Goal: Find specific page/section: Find specific page/section

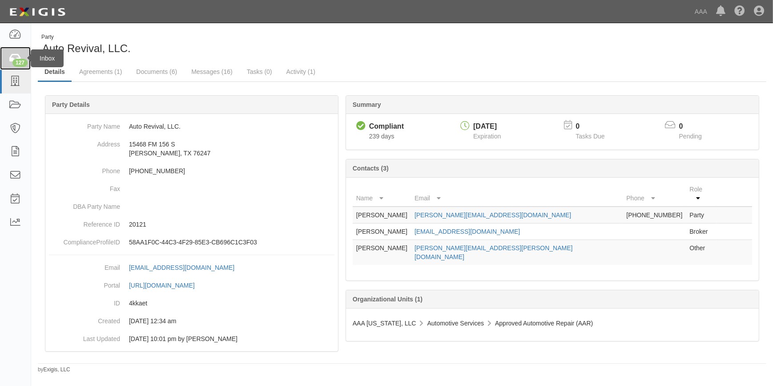
click at [16, 58] on icon at bounding box center [15, 58] width 12 height 10
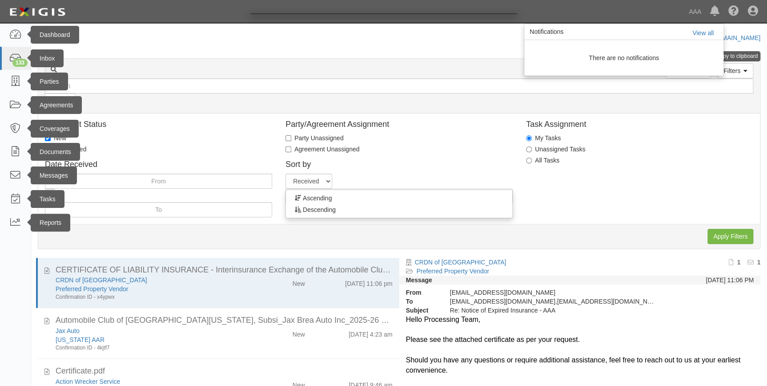
click at [16, 58] on div at bounding box center [383, 193] width 767 height 386
click at [13, 80] on div at bounding box center [383, 193] width 767 height 386
click at [17, 60] on div at bounding box center [383, 193] width 767 height 386
click at [13, 33] on div at bounding box center [383, 193] width 767 height 386
drag, startPoint x: 452, startPoint y: 120, endPoint x: 412, endPoint y: 65, distance: 67.8
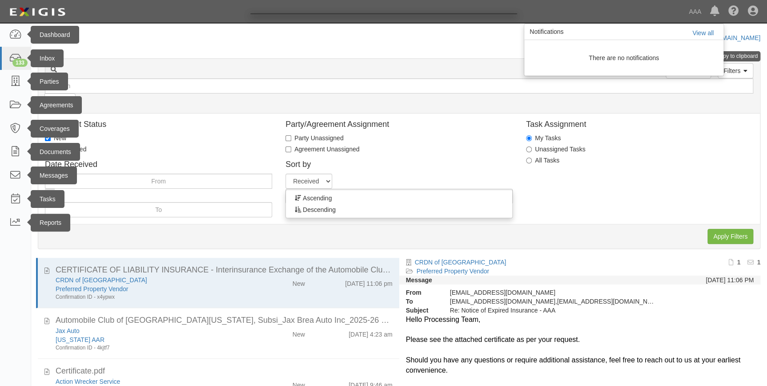
click at [412, 65] on div at bounding box center [383, 193] width 767 height 386
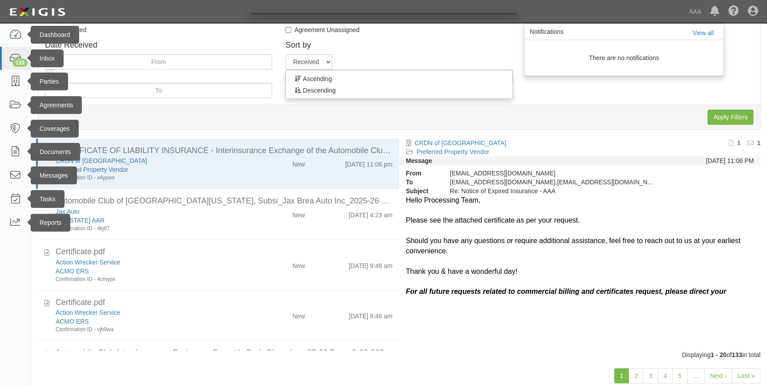
scroll to position [140, 0]
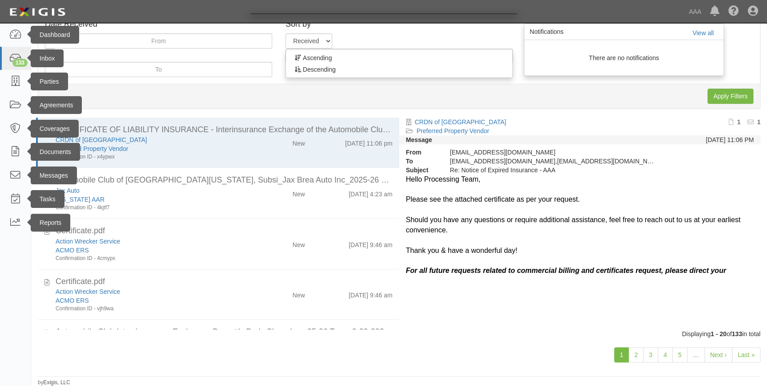
click at [80, 279] on div at bounding box center [383, 193] width 767 height 386
click at [744, 356] on div at bounding box center [383, 193] width 767 height 386
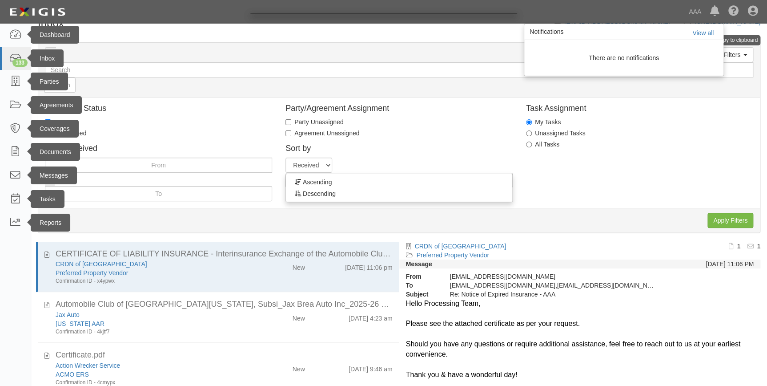
scroll to position [0, 0]
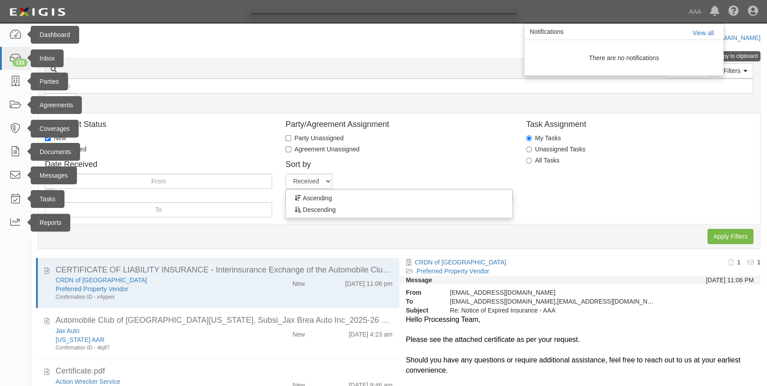
click at [751, 10] on div at bounding box center [383, 193] width 767 height 386
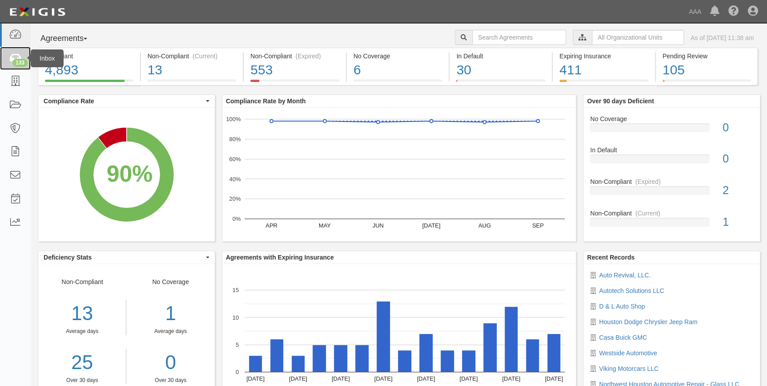
click at [18, 60] on div "133" at bounding box center [19, 63] width 15 height 8
click at [18, 77] on icon at bounding box center [15, 81] width 12 height 10
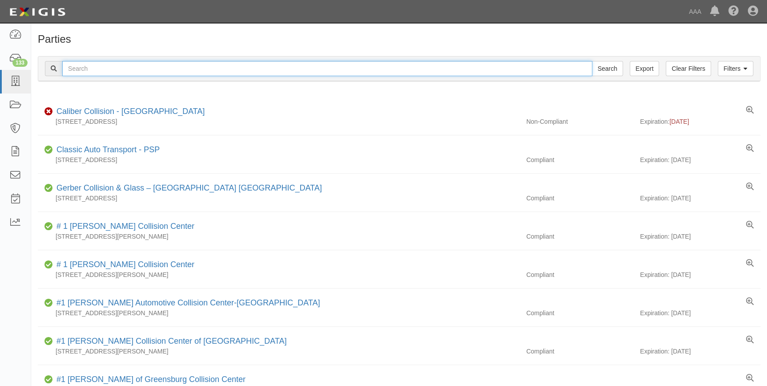
drag, startPoint x: 91, startPoint y: 68, endPoint x: 96, endPoint y: 73, distance: 7.5
click at [91, 68] on input "text" at bounding box center [327, 68] width 530 height 15
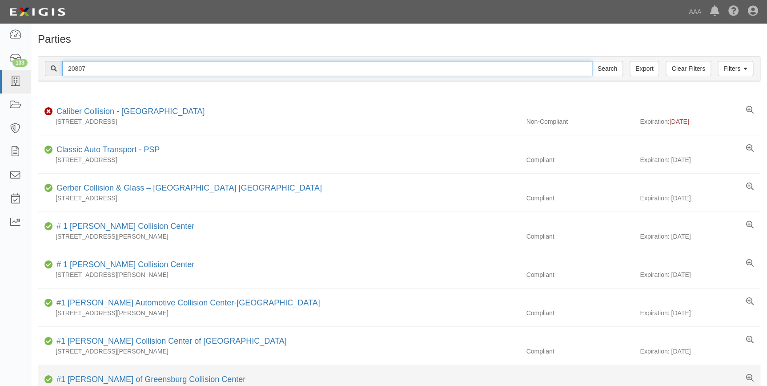
type input "20807"
click at [592, 61] on input "Search" at bounding box center [607, 68] width 31 height 15
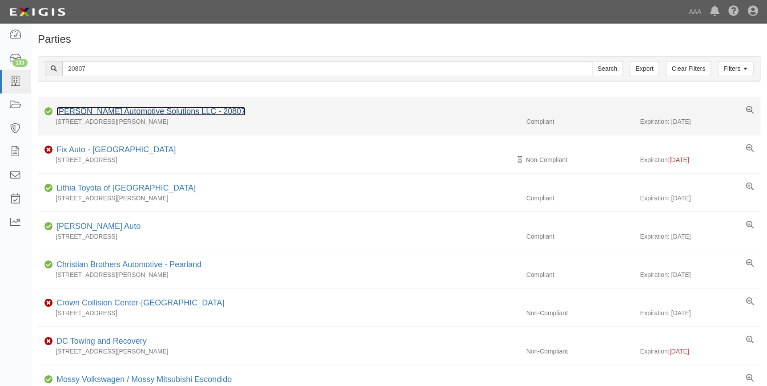
click at [147, 107] on link "Gladney Automotive Solutions LLC - 20807" at bounding box center [150, 111] width 189 height 9
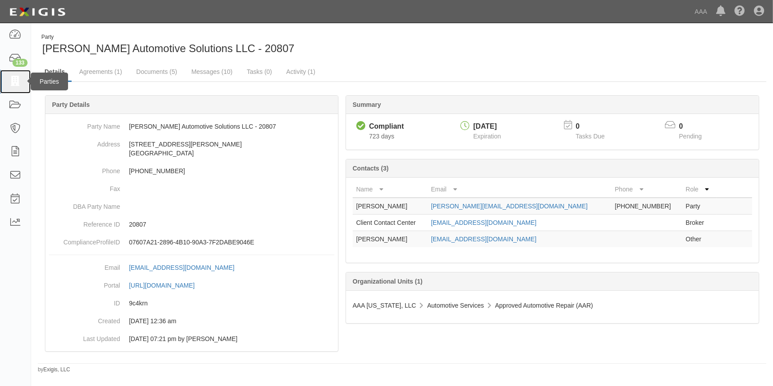
click at [19, 82] on icon at bounding box center [15, 81] width 12 height 10
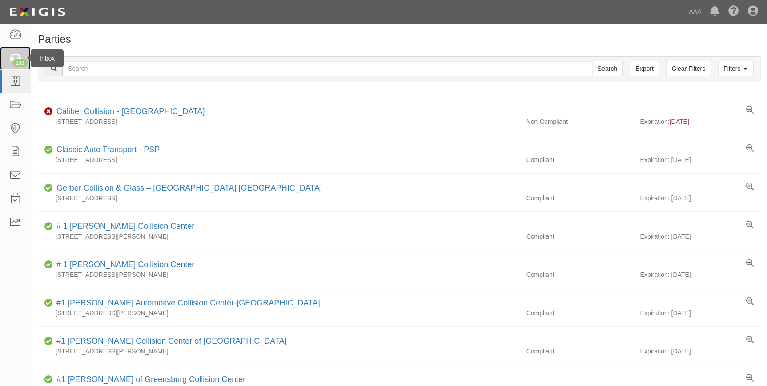
click at [9, 57] on icon at bounding box center [15, 58] width 12 height 10
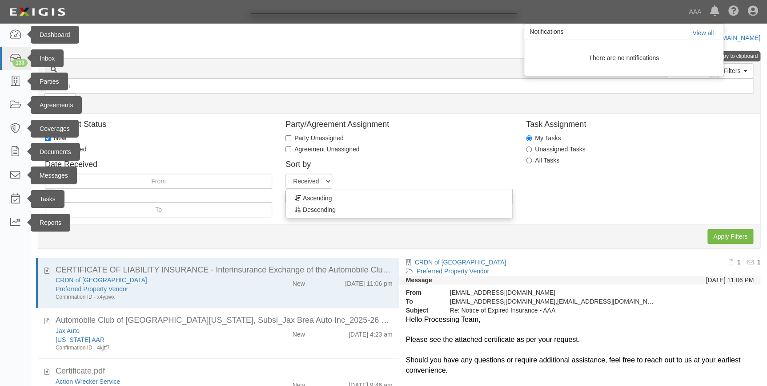
click at [702, 33] on div at bounding box center [383, 193] width 767 height 386
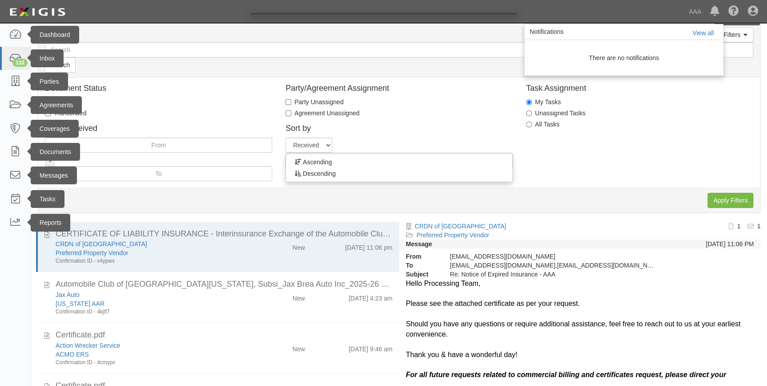
scroll to position [80, 0]
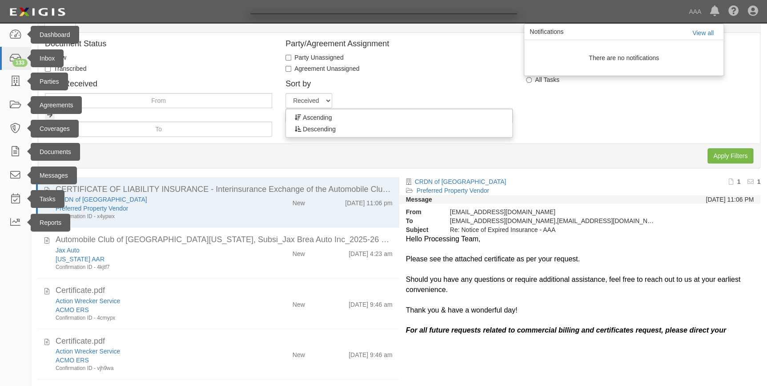
drag, startPoint x: 760, startPoint y: 248, endPoint x: 764, endPoint y: 289, distance: 41.6
click at [764, 289] on div at bounding box center [383, 193] width 767 height 386
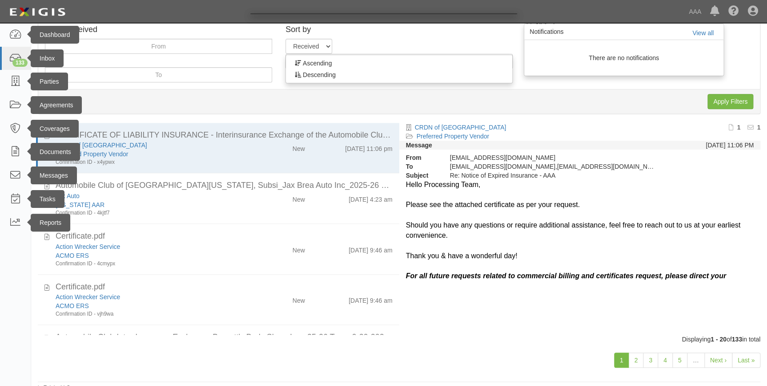
scroll to position [140, 0]
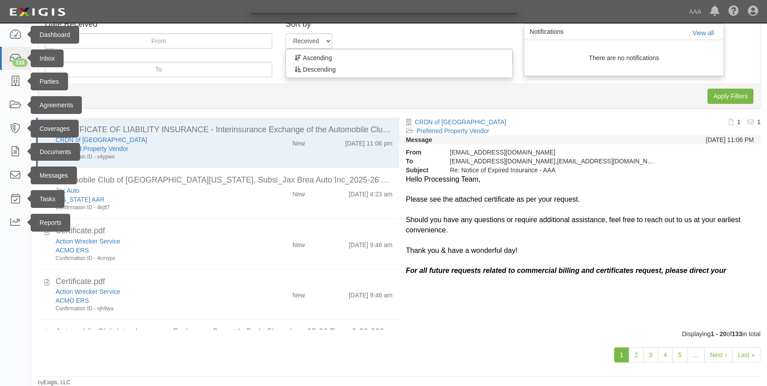
click at [743, 354] on div at bounding box center [383, 193] width 767 height 386
click at [754, 13] on div at bounding box center [383, 193] width 767 height 386
click at [750, 9] on div at bounding box center [383, 193] width 767 height 386
drag, startPoint x: 751, startPoint y: 8, endPoint x: 595, endPoint y: 15, distance: 156.7
click at [595, 15] on div at bounding box center [383, 193] width 767 height 386
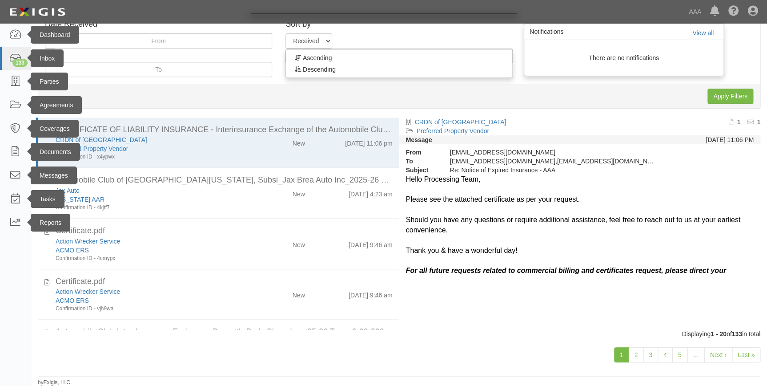
click at [754, 8] on div at bounding box center [383, 193] width 767 height 386
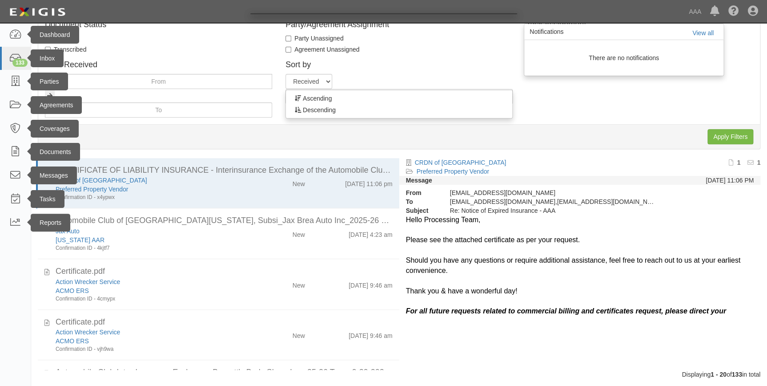
click at [751, 10] on div at bounding box center [383, 193] width 767 height 386
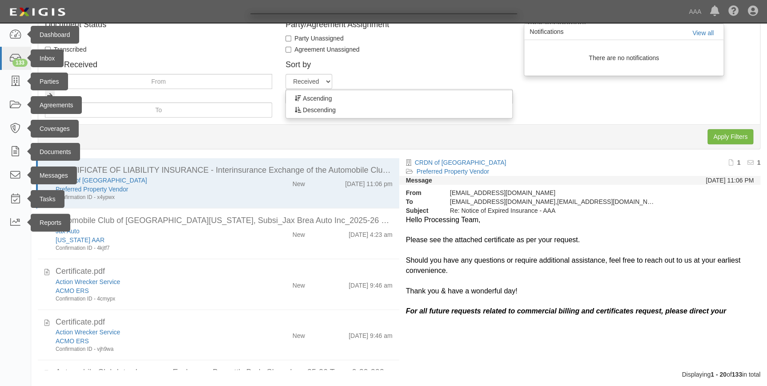
click at [751, 10] on div at bounding box center [383, 193] width 767 height 386
click at [714, 12] on div at bounding box center [383, 193] width 767 height 386
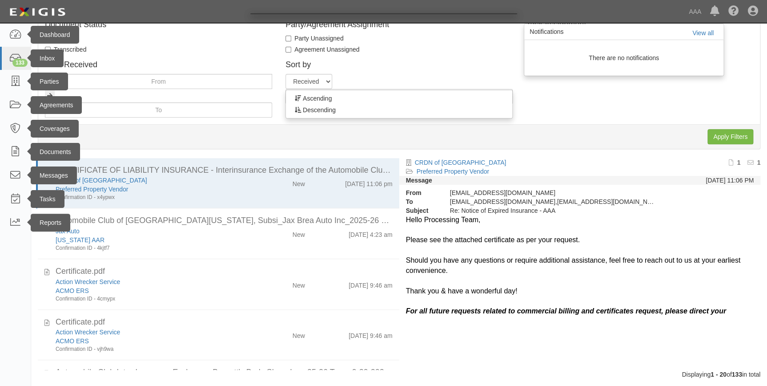
drag, startPoint x: 714, startPoint y: 12, endPoint x: 706, endPoint y: 24, distance: 14.1
click at [712, 14] on div at bounding box center [383, 193] width 767 height 386
click at [702, 31] on div at bounding box center [383, 193] width 767 height 386
click at [698, 32] on div at bounding box center [383, 193] width 767 height 386
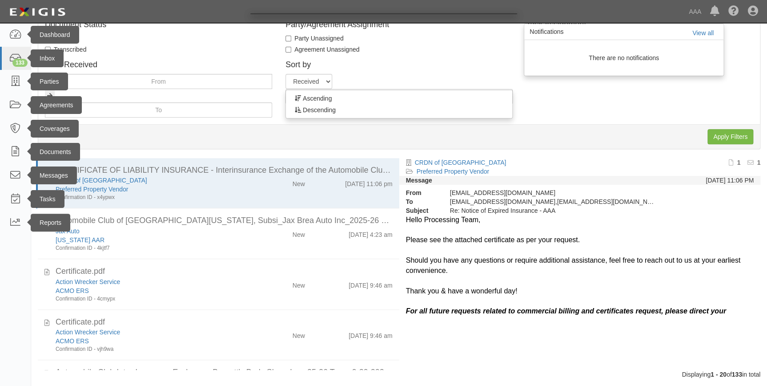
drag, startPoint x: 620, startPoint y: 38, endPoint x: 404, endPoint y: 30, distance: 216.3
click at [539, 36] on div at bounding box center [383, 193] width 767 height 386
